Goal: Task Accomplishment & Management: Complete application form

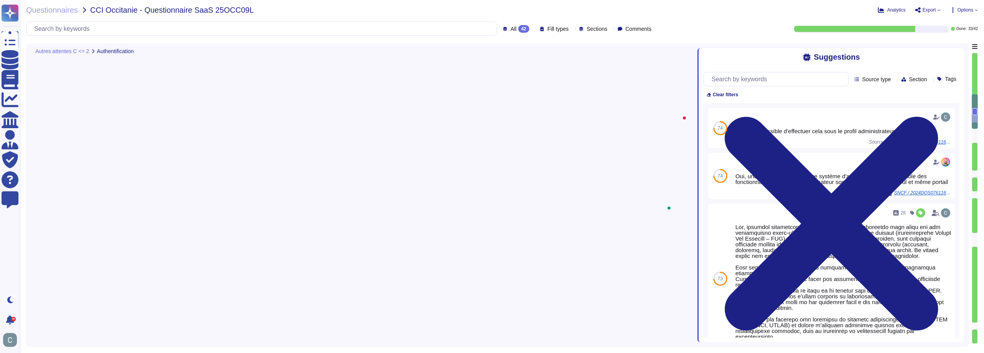
type textarea "Lor, ip dolorsit ametcon ad elit s'doeiusmodtempori utlab-etdolore (MAG) ali en…"
type textarea "Oui via SAML v2"
type textarea "AssessFirst propose la délégation d'authentification via un fournisseur d'ident…"
type textarea "Non, l'application mobile ne permet pas un accès à tous les profils/groupes. Le…"
type textarea "Non, le client ne peut pas gérer lui-même les comptes à privilège, tels que les…"
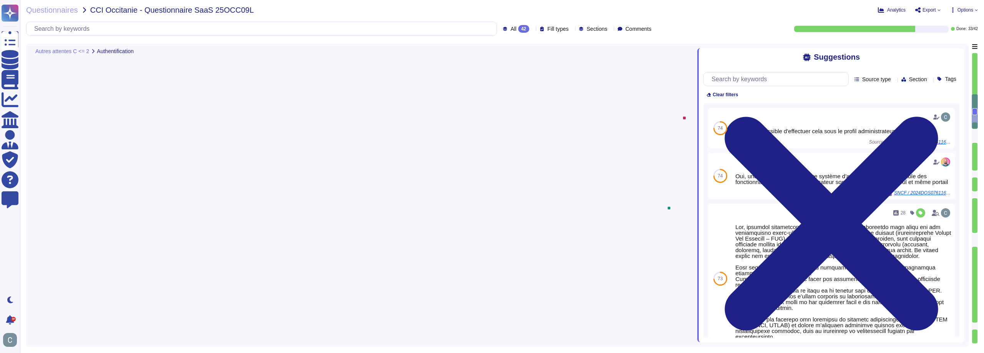
scroll to position [1, 0]
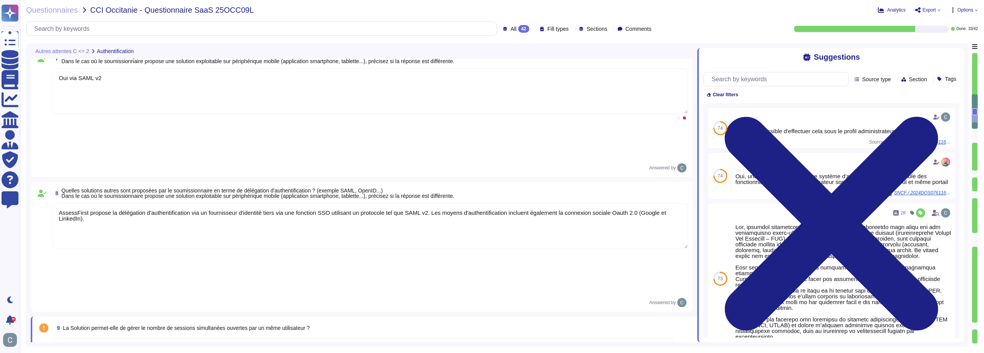
type textarea "Non, il ne peut pas y avoir de sessions simultanées pour un même utilisateur."
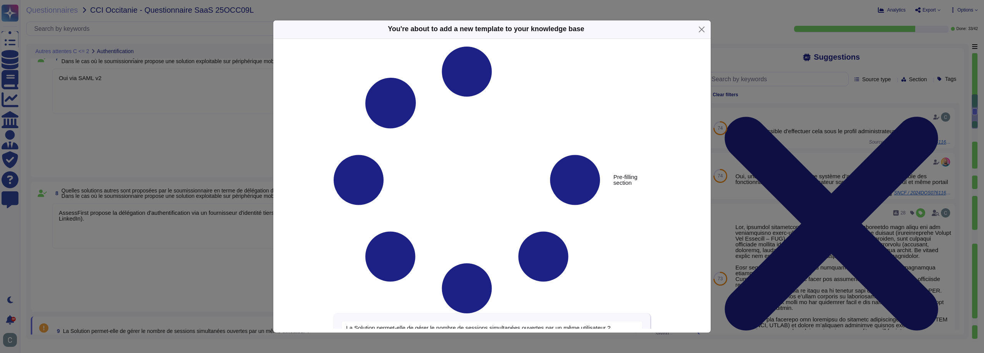
type textarea "La Solution permet-elle de gérer le nombre de sessions simultanées ouvertes par…"
type textarea "Non, il ne peut pas y avoir de sessions simultanées pour un même utilisateur."
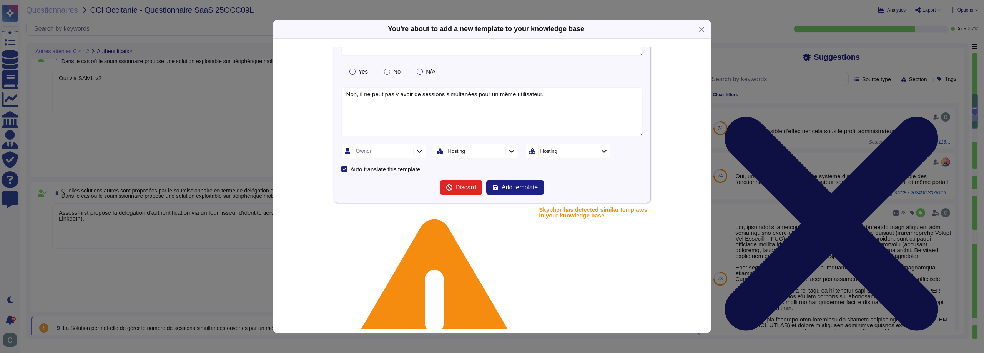
scroll to position [33, 0]
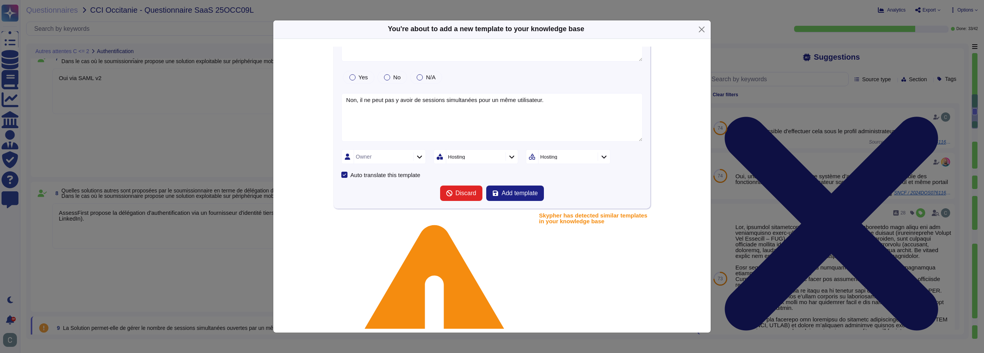
click at [551, 157] on div "Hosting" at bounding box center [549, 156] width 17 height 5
click at [479, 154] on div "Hosting" at bounding box center [472, 156] width 48 height 5
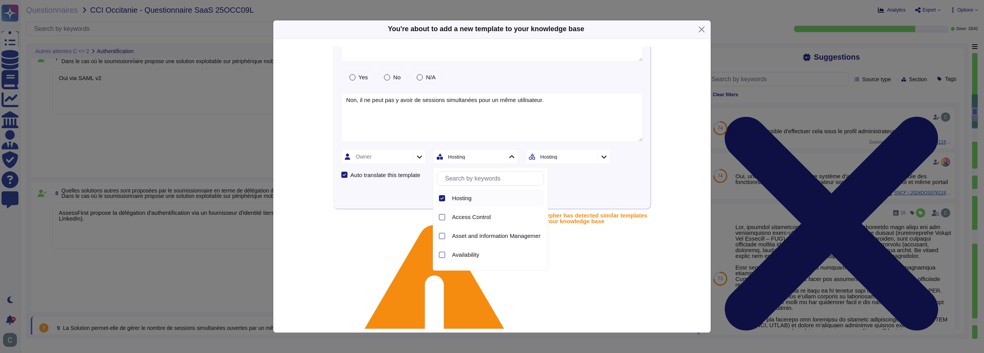
click at [441, 200] on div at bounding box center [442, 198] width 6 height 6
click at [441, 195] on div at bounding box center [442, 194] width 6 height 6
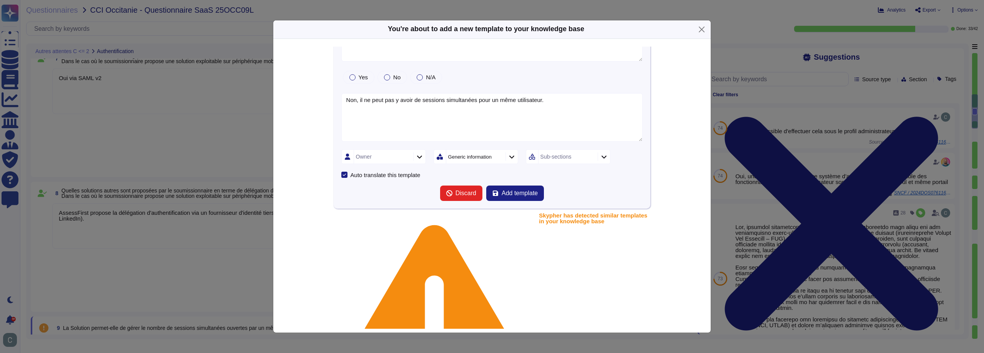
click at [554, 159] on div "Sub-sections" at bounding box center [556, 156] width 31 height 5
click at [461, 175] on div "Auto translate this template" at bounding box center [492, 175] width 302 height 6
click at [520, 196] on span "Add template" at bounding box center [520, 193] width 36 height 6
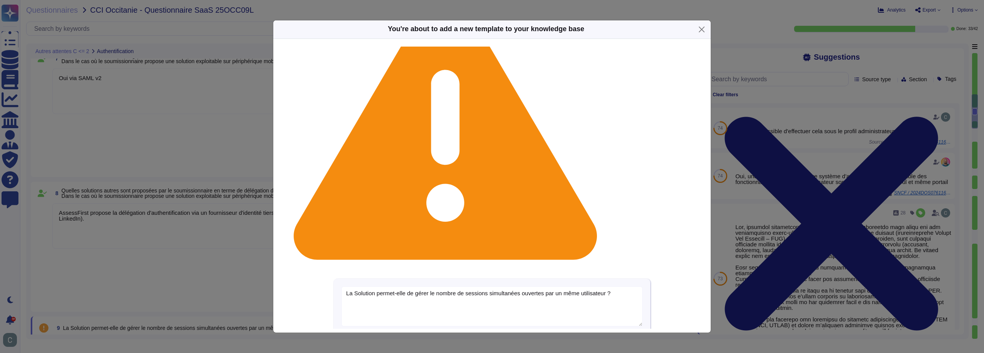
scroll to position [77, 0]
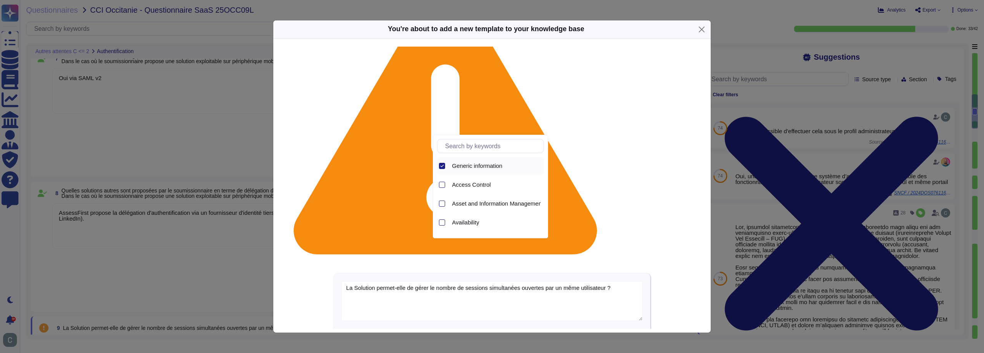
click at [454, 163] on span "Generic information" at bounding box center [477, 165] width 50 height 7
click at [443, 179] on div at bounding box center [441, 184] width 8 height 17
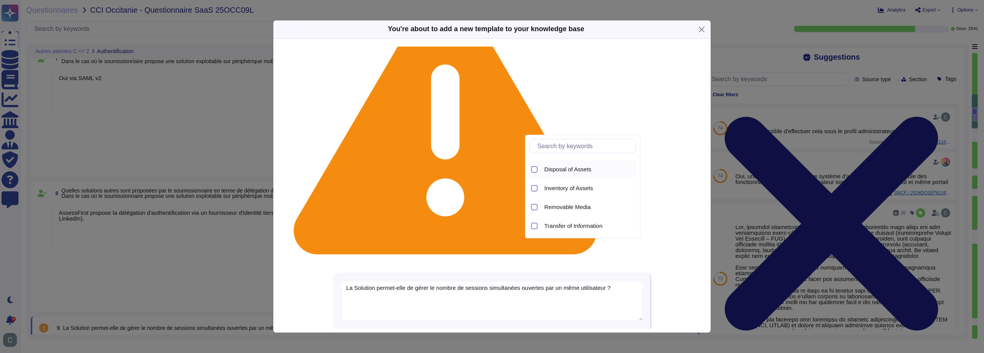
scroll to position [35, 0]
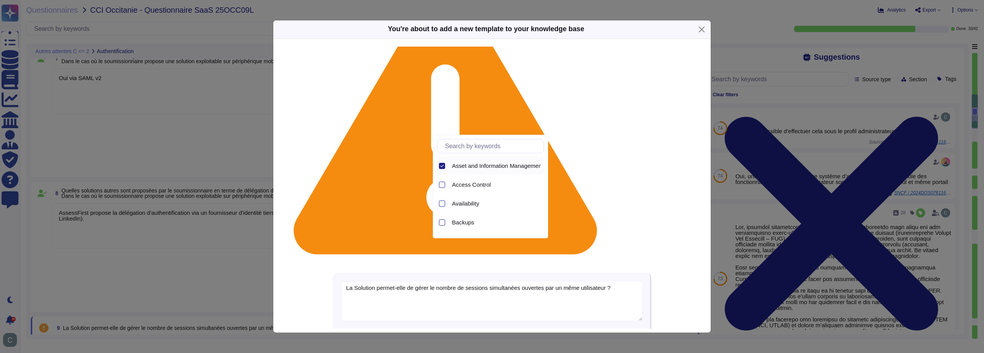
click at [478, 160] on div "Asset and Information Management" at bounding box center [496, 165] width 95 height 17
click at [465, 168] on span "Access Control" at bounding box center [471, 165] width 39 height 7
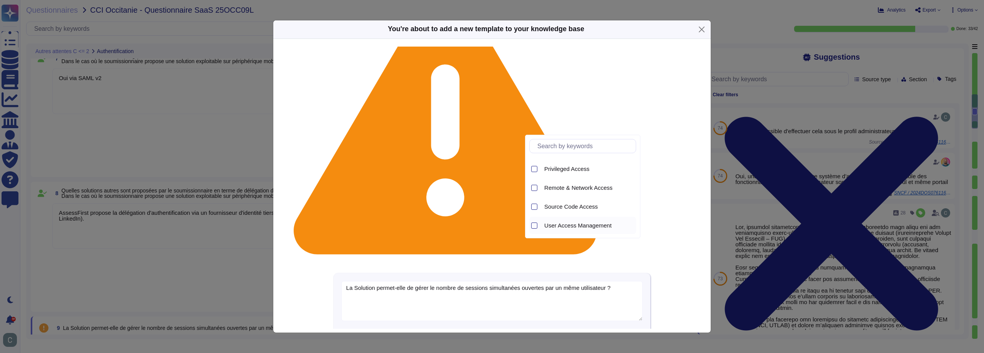
click at [586, 223] on span "User Access Management" at bounding box center [578, 225] width 67 height 7
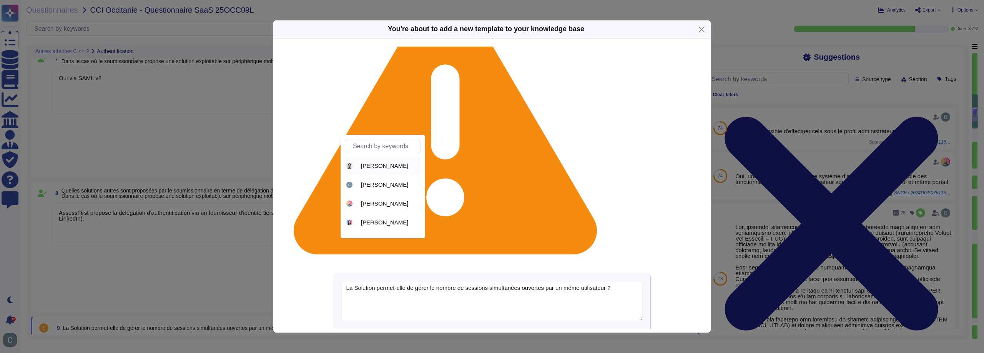
click at [386, 167] on span "[PERSON_NAME]" at bounding box center [384, 165] width 47 height 7
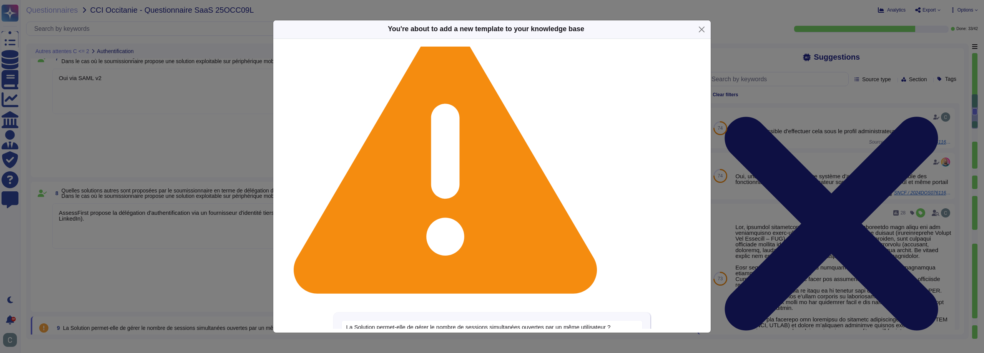
scroll to position [0, 0]
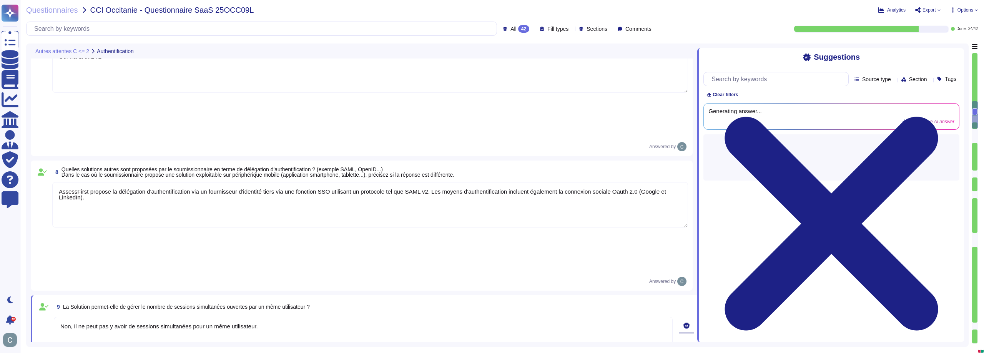
type textarea "Non, la solution n'autorise pas l'utilisation de comptes utilisateurs générique…"
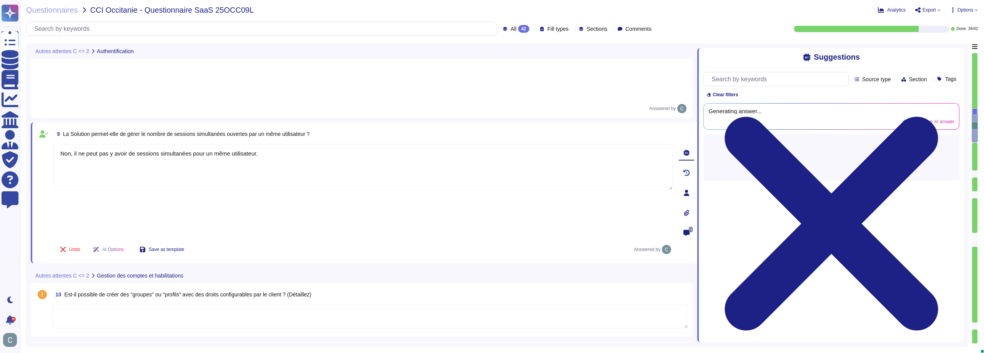
type textarea "Les profils "administrateur" ont un niveau d'accès élevé, ce qui leur permet d'…"
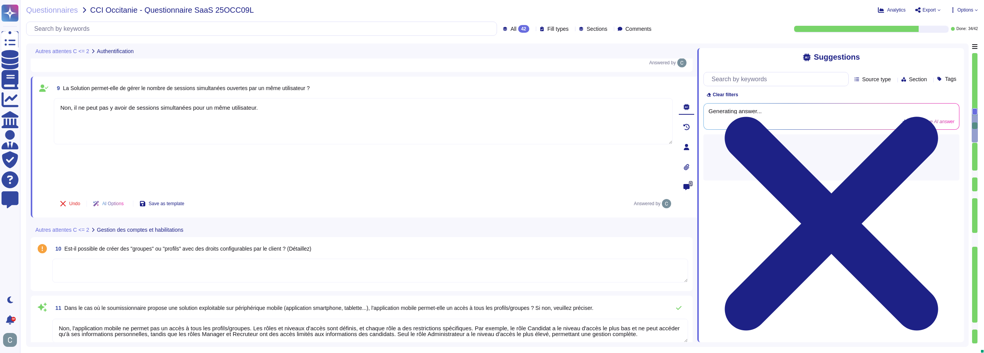
scroll to position [1192, 0]
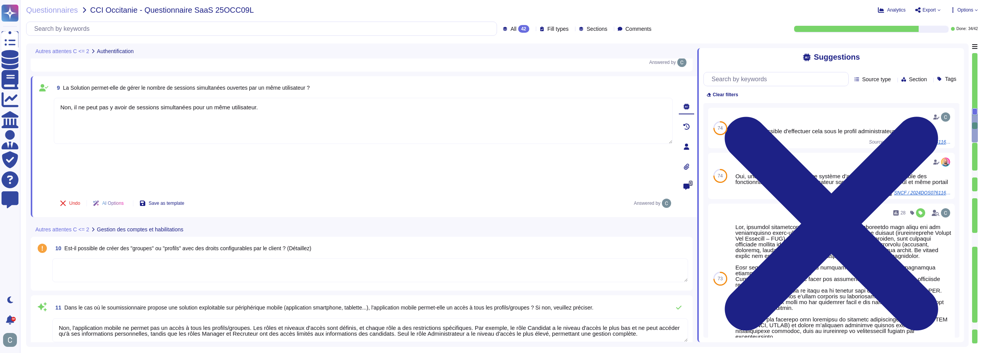
click at [239, 258] on textarea at bounding box center [370, 270] width 636 height 24
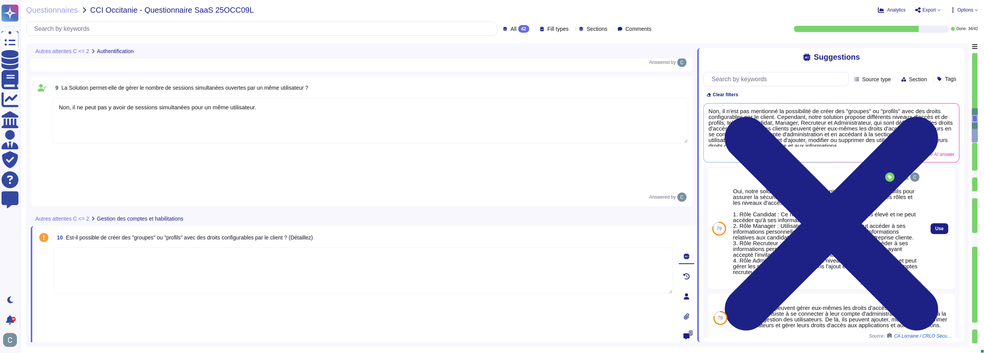
scroll to position [36, 0]
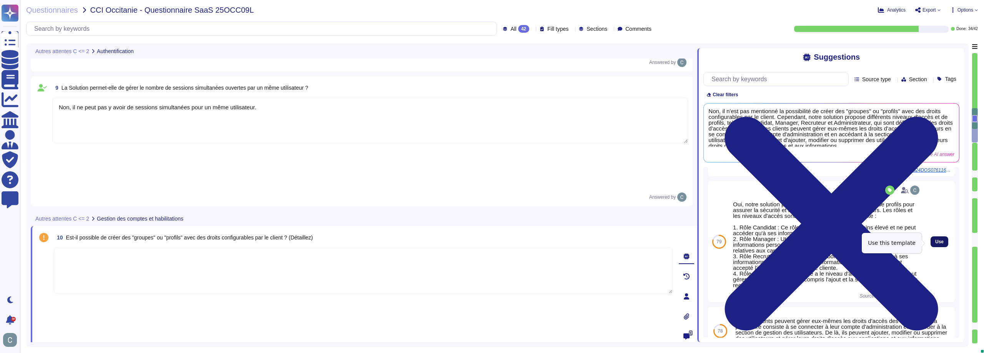
click at [936, 242] on span "Use" at bounding box center [940, 241] width 8 height 5
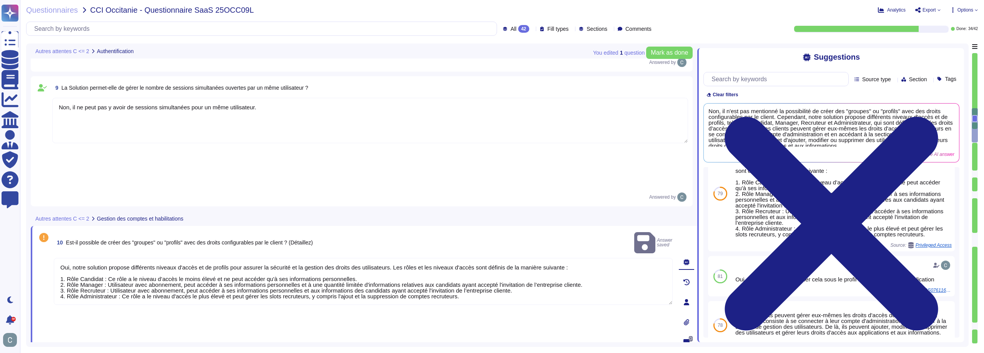
drag, startPoint x: 70, startPoint y: 121, endPoint x: 54, endPoint y: 118, distance: 16.7
click at [54, 258] on textarea "Oui, notre solution propose différents niveaux d'accès et de profils pour assur…" at bounding box center [363, 281] width 619 height 47
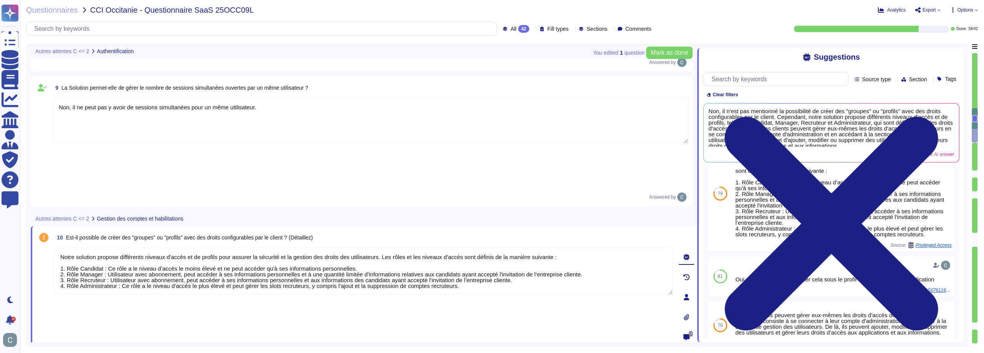
click at [385, 247] on textarea "Notre solution propose différents niveaux d'accès et de profils pour assurer la…" at bounding box center [363, 270] width 619 height 47
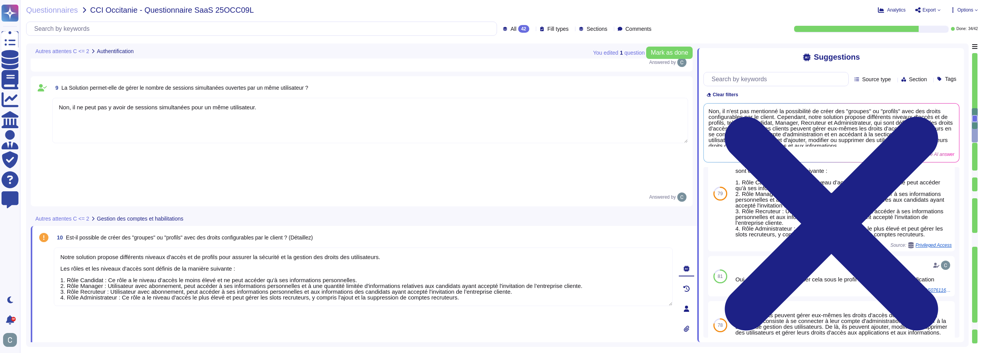
type textarea "Notre solution propose différents niveaux d'accès et de profils pour assurer la…"
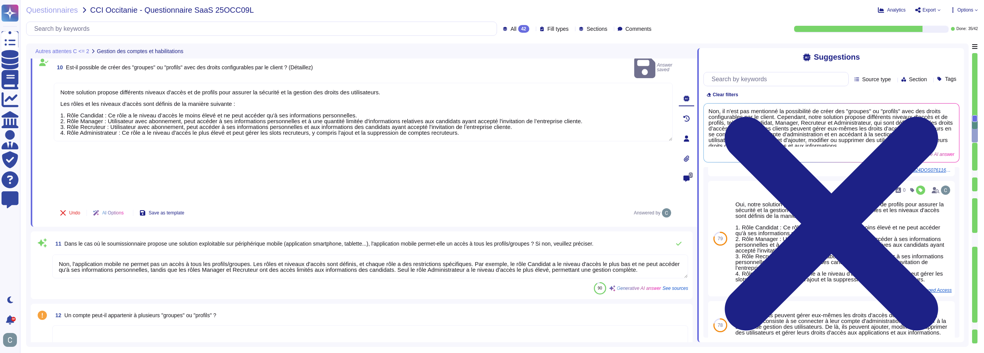
scroll to position [1231, 0]
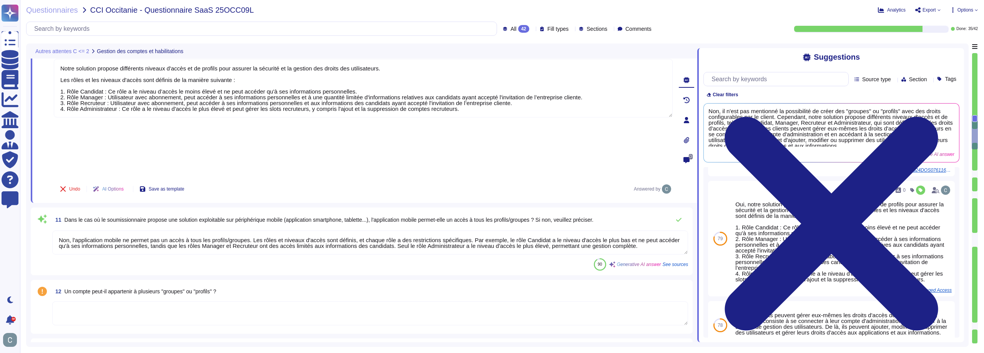
click at [280, 230] on textarea "Non, l'application mobile ne permet pas un accès à tous les profils/groupes. Le…" at bounding box center [370, 242] width 636 height 24
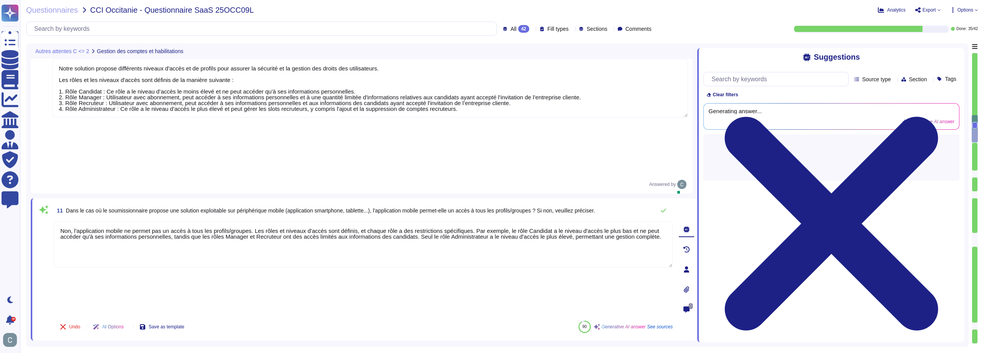
click at [280, 221] on textarea "Non, l'application mobile ne permet pas un accès à tous les profils/groupes. Le…" at bounding box center [363, 244] width 619 height 46
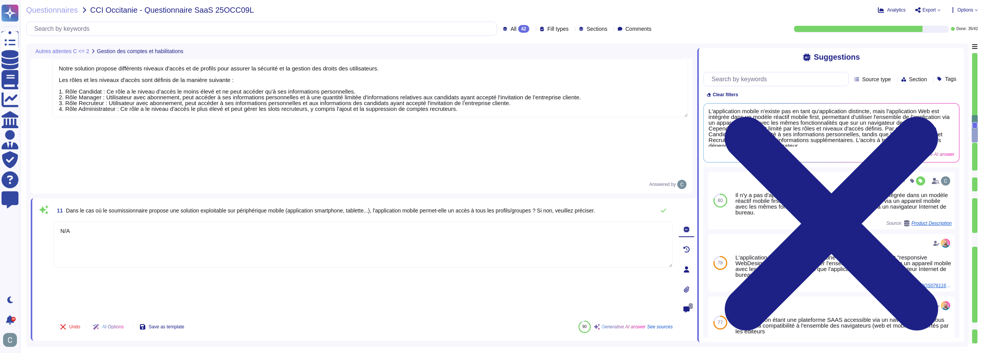
type textarea "N/A"
click at [293, 221] on div "N/A" at bounding box center [363, 267] width 619 height 93
drag, startPoint x: 109, startPoint y: 168, endPoint x: 57, endPoint y: 165, distance: 52.0
click at [57, 220] on textarea "N/A" at bounding box center [363, 243] width 619 height 46
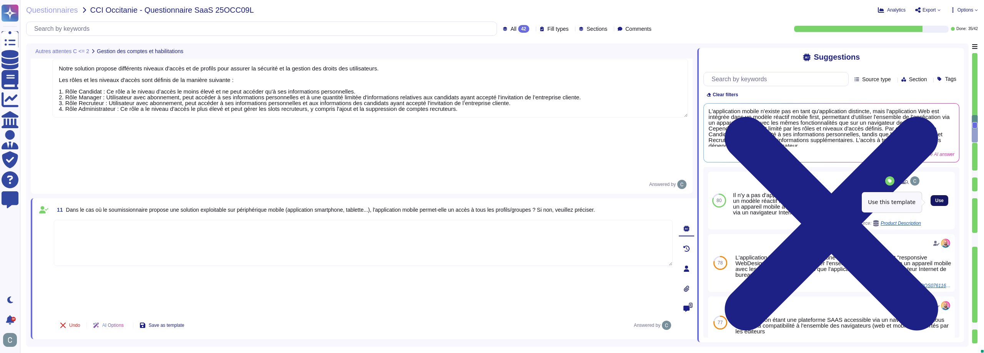
click at [937, 203] on span "Use" at bounding box center [940, 200] width 8 height 5
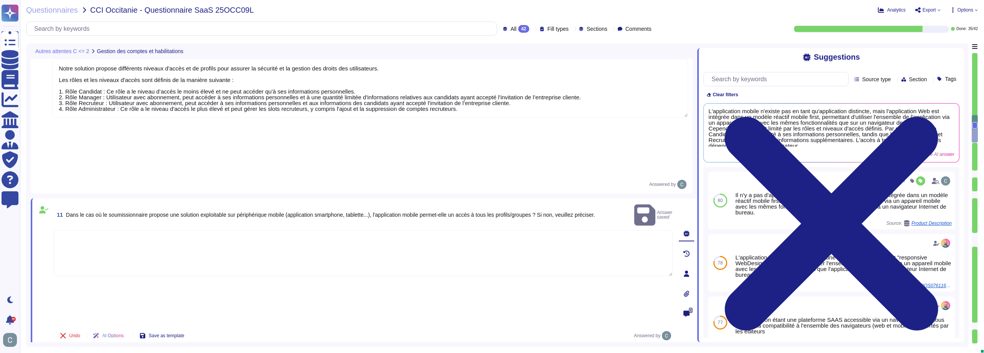
click at [326, 242] on div "11 Dans le cas où le soumissionnaire propose une solution exploitable sur périp…" at bounding box center [364, 273] width 667 height 151
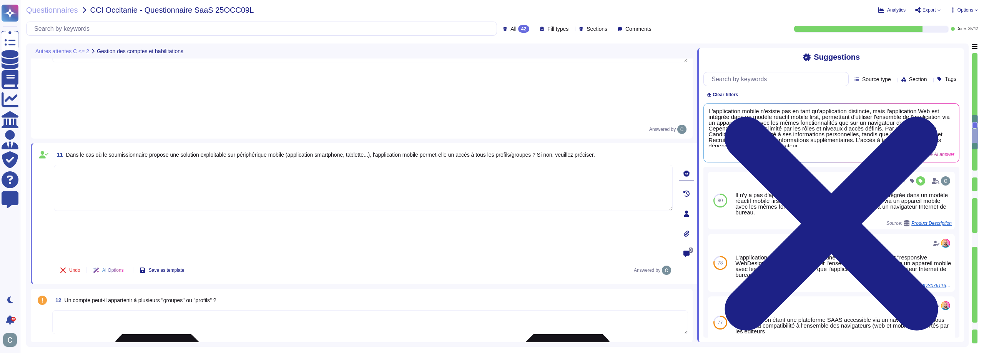
scroll to position [1307, 0]
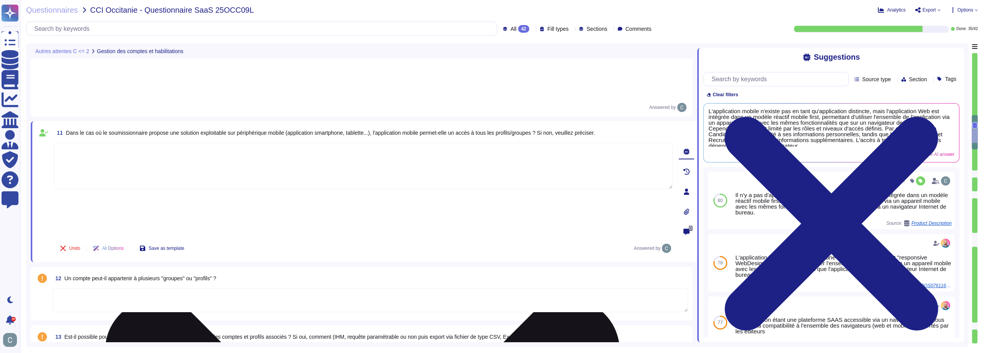
type textarea "Non, il n'existe pas de super utilisateur applicatif ayant tous les droits sur …"
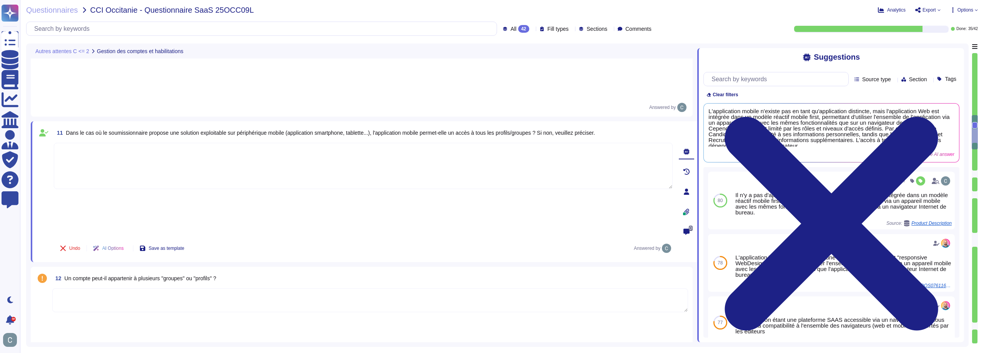
click at [262, 288] on textarea at bounding box center [370, 300] width 636 height 24
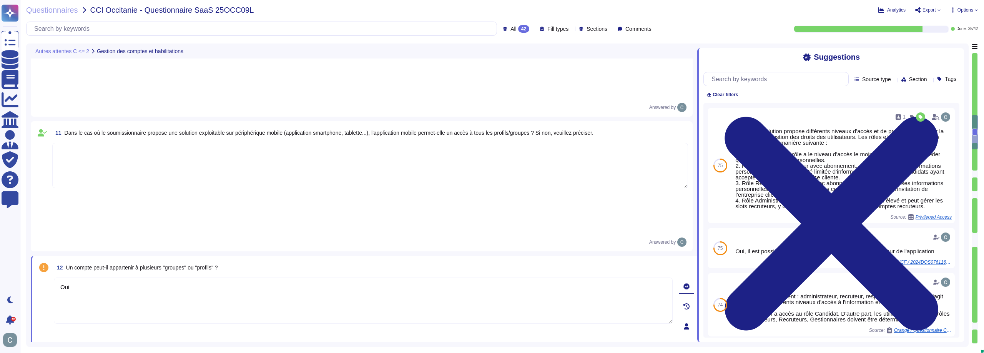
type textarea "Oui"
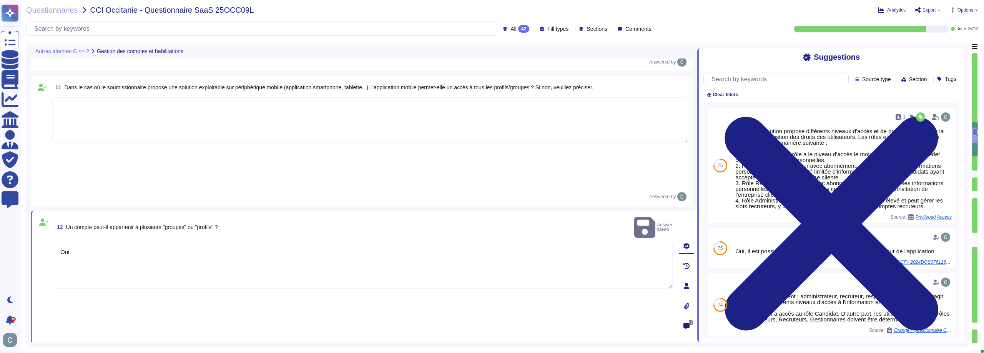
type textarea "Non, il n'existe pas de super utilisateur applicatif ayant tous les droits sur …"
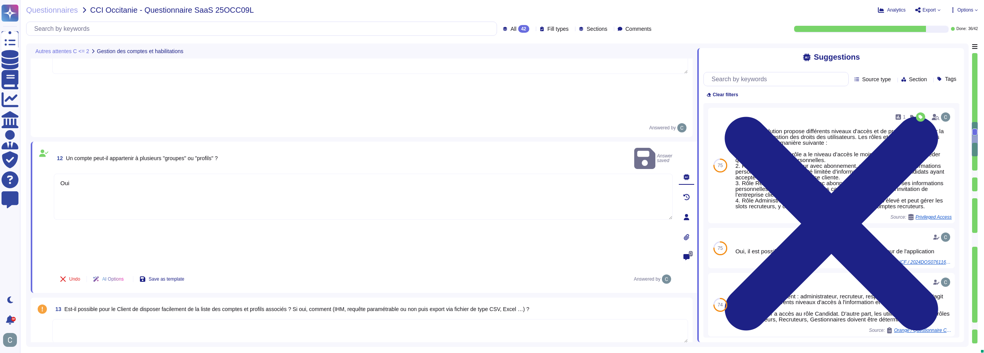
scroll to position [1423, 0]
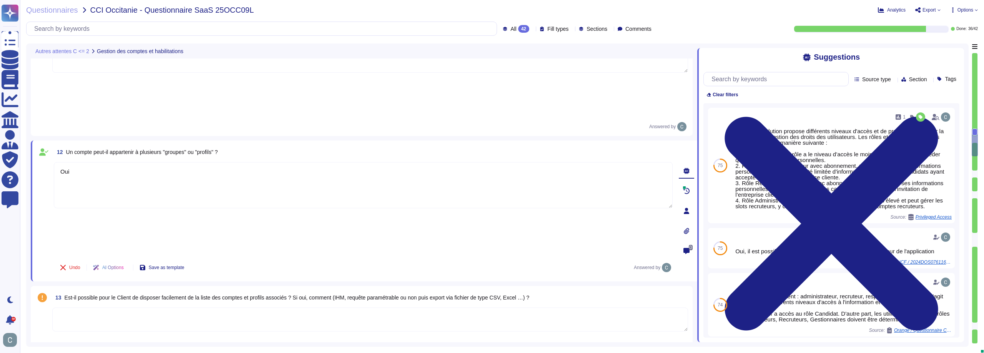
click at [144, 307] on textarea at bounding box center [370, 319] width 636 height 24
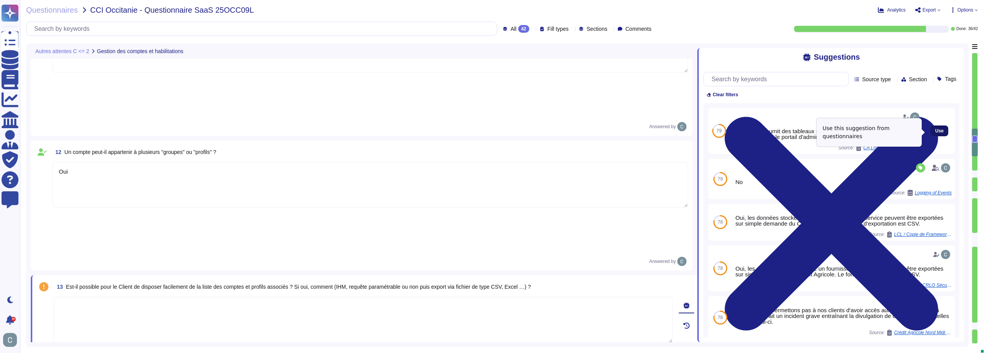
click at [936, 135] on button "Use" at bounding box center [940, 130] width 18 height 11
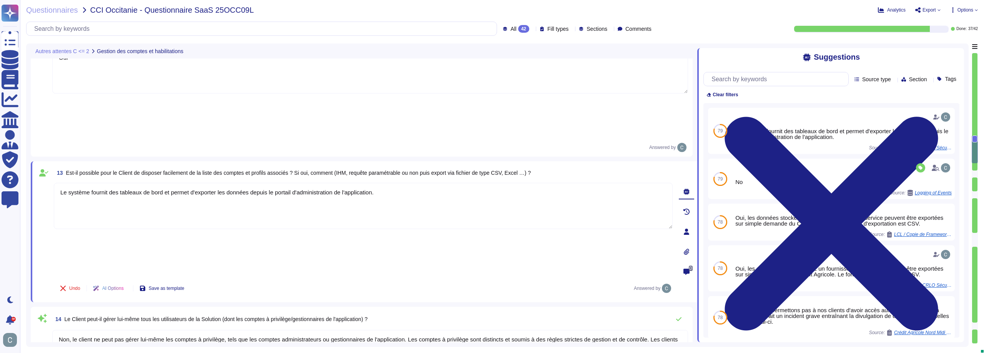
type textarea "Non, la gestion des mots de passe des utilisateurs est effectuée par les utilis…"
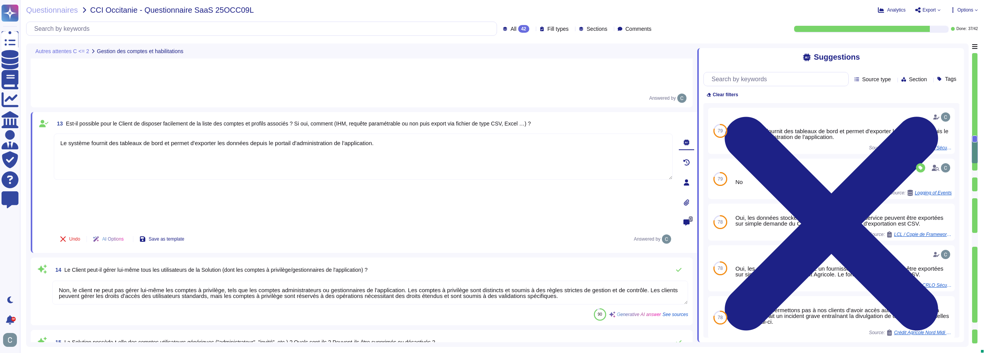
scroll to position [1538, 0]
